Goal: Information Seeking & Learning: Learn about a topic

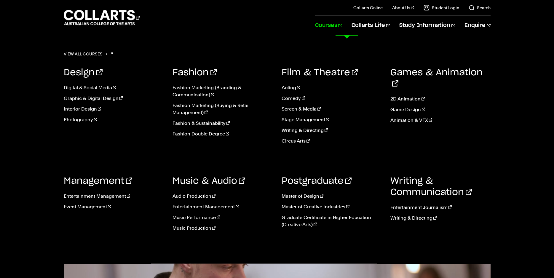
click at [342, 27] on link "Courses" at bounding box center [328, 26] width 27 height 20
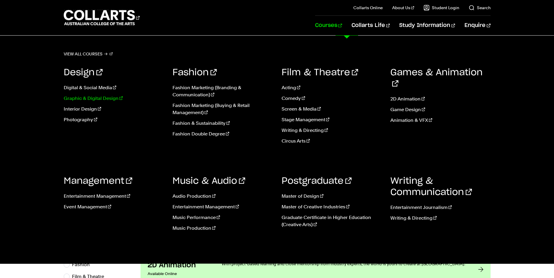
click at [87, 100] on link "Graphic & Digital Design" at bounding box center [114, 98] width 100 height 7
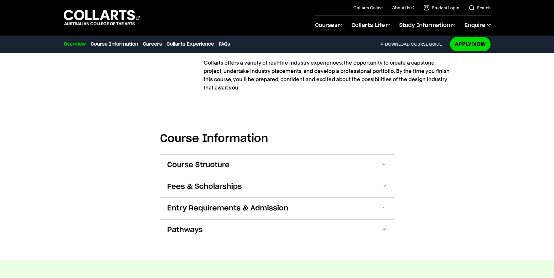
scroll to position [574, 0]
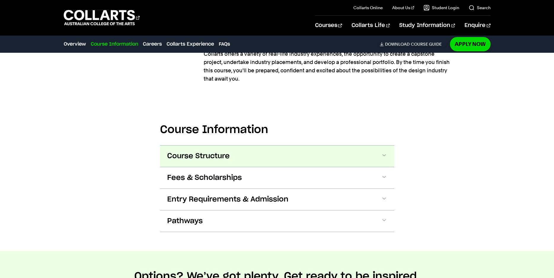
click at [261, 150] on button "Course Structure" at bounding box center [277, 155] width 234 height 21
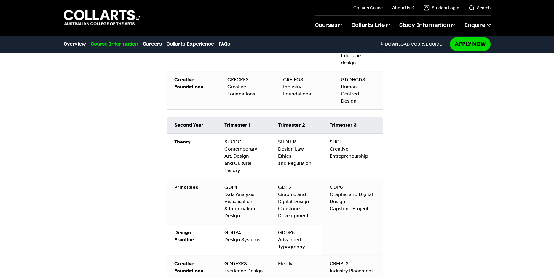
scroll to position [878, 0]
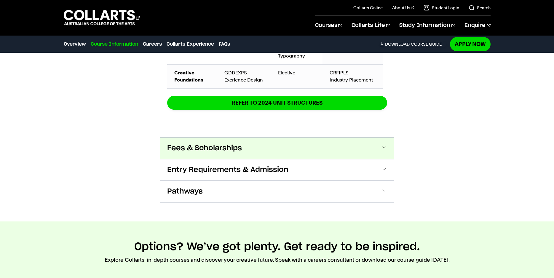
click at [257, 153] on button "Fees & Scholarships" at bounding box center [277, 147] width 234 height 21
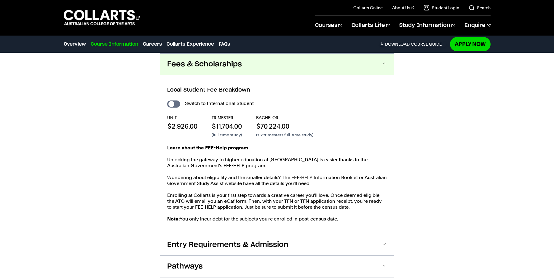
scroll to position [1143, 0]
click at [170, 105] on input "International Student" at bounding box center [173, 103] width 13 height 7
checkbox input "true"
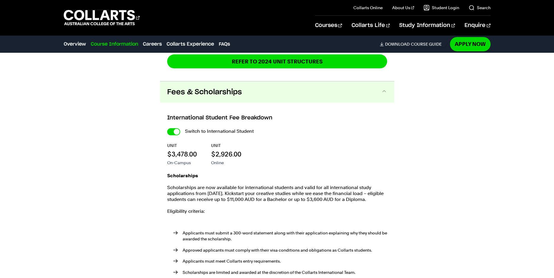
scroll to position [1264, 0]
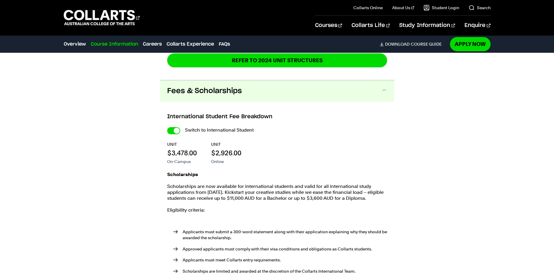
click at [0, 0] on div "Switch to International Student" at bounding box center [0, 0] width 0 height 0
click at [0, 0] on input "International Student" at bounding box center [0, 0] width 0 height 0
checkbox input "false"
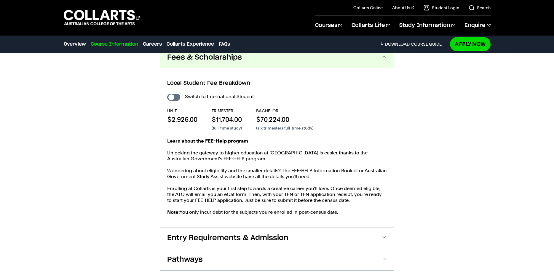
scroll to position [1143, 0]
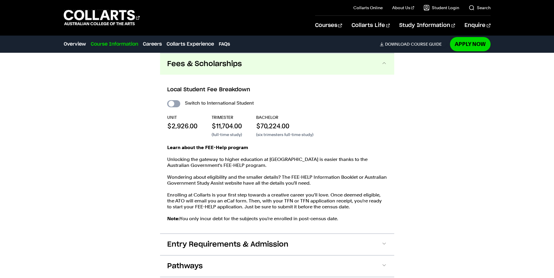
click at [174, 101] on input "International Student" at bounding box center [173, 103] width 13 height 7
checkbox input "true"
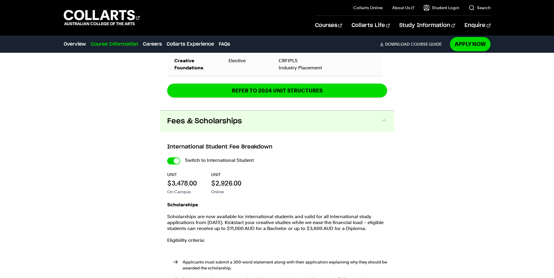
scroll to position [1264, 0]
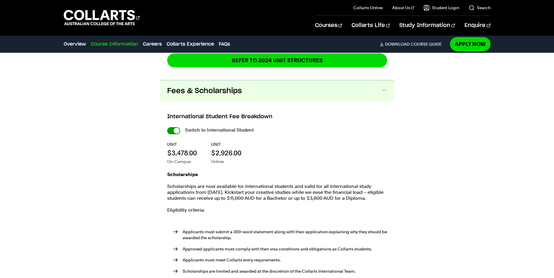
click at [0, 0] on input "International Student" at bounding box center [0, 0] width 0 height 0
checkbox input "false"
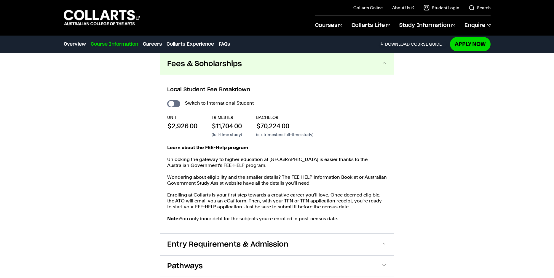
scroll to position [1173, 0]
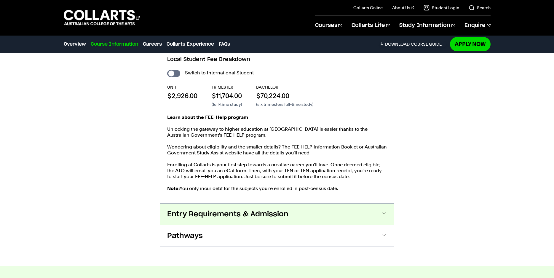
click at [209, 210] on span "Entry Requirements & Admission" at bounding box center [227, 213] width 121 height 9
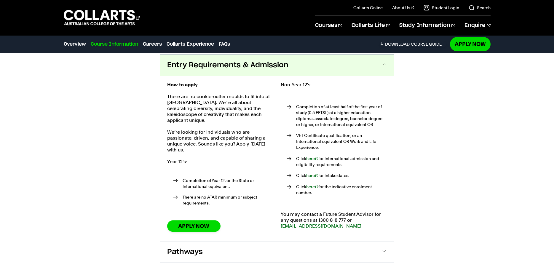
scroll to position [1324, 0]
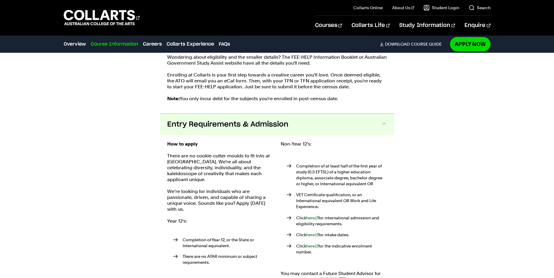
click at [265, 125] on span "Entry Requirements & Admission" at bounding box center [227, 124] width 121 height 9
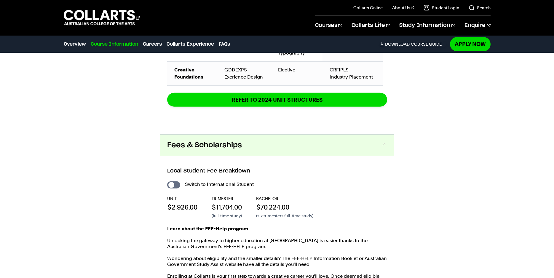
scroll to position [1112, 0]
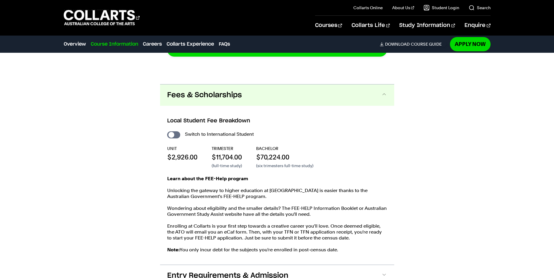
click at [242, 102] on button "Fees & Scholarships" at bounding box center [277, 94] width 234 height 21
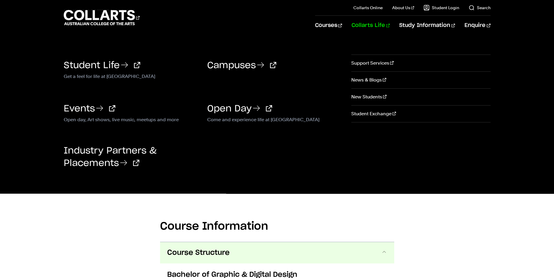
scroll to position [357, 0]
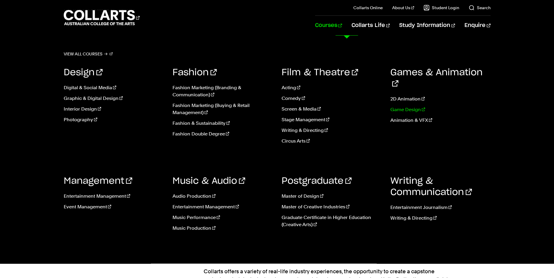
click at [393, 106] on link "Game Design" at bounding box center [440, 109] width 100 height 7
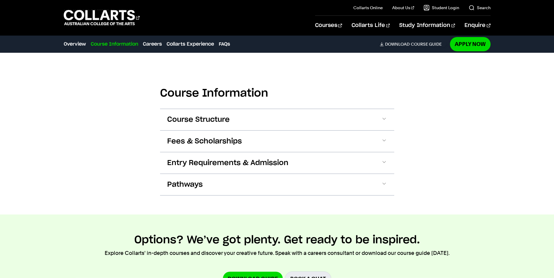
scroll to position [755, 0]
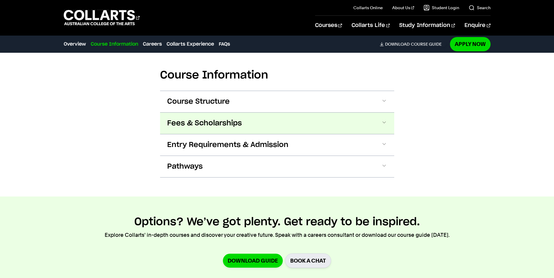
click at [193, 132] on button "Fees & Scholarships" at bounding box center [277, 123] width 234 height 21
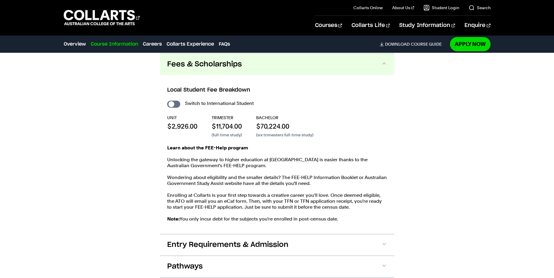
scroll to position [815, 0]
click at [176, 103] on input "International Student" at bounding box center [173, 103] width 13 height 7
checkbox input "true"
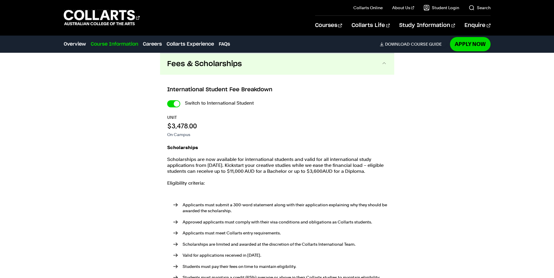
checkbox input "true"
click at [0, 0] on input "International Student" at bounding box center [0, 0] width 0 height 0
checkbox input "false"
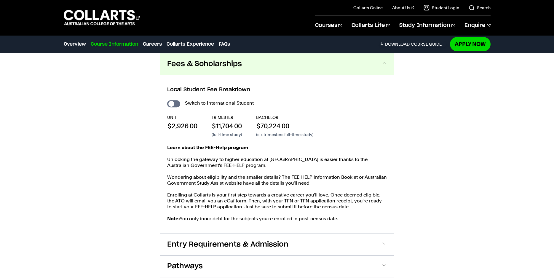
click at [263, 78] on div "Local Student Fee Breakdown Switch to International Student UNIT $2,926.00 TRIM…" at bounding box center [277, 154] width 234 height 159
